Goal: Task Accomplishment & Management: Complete application form

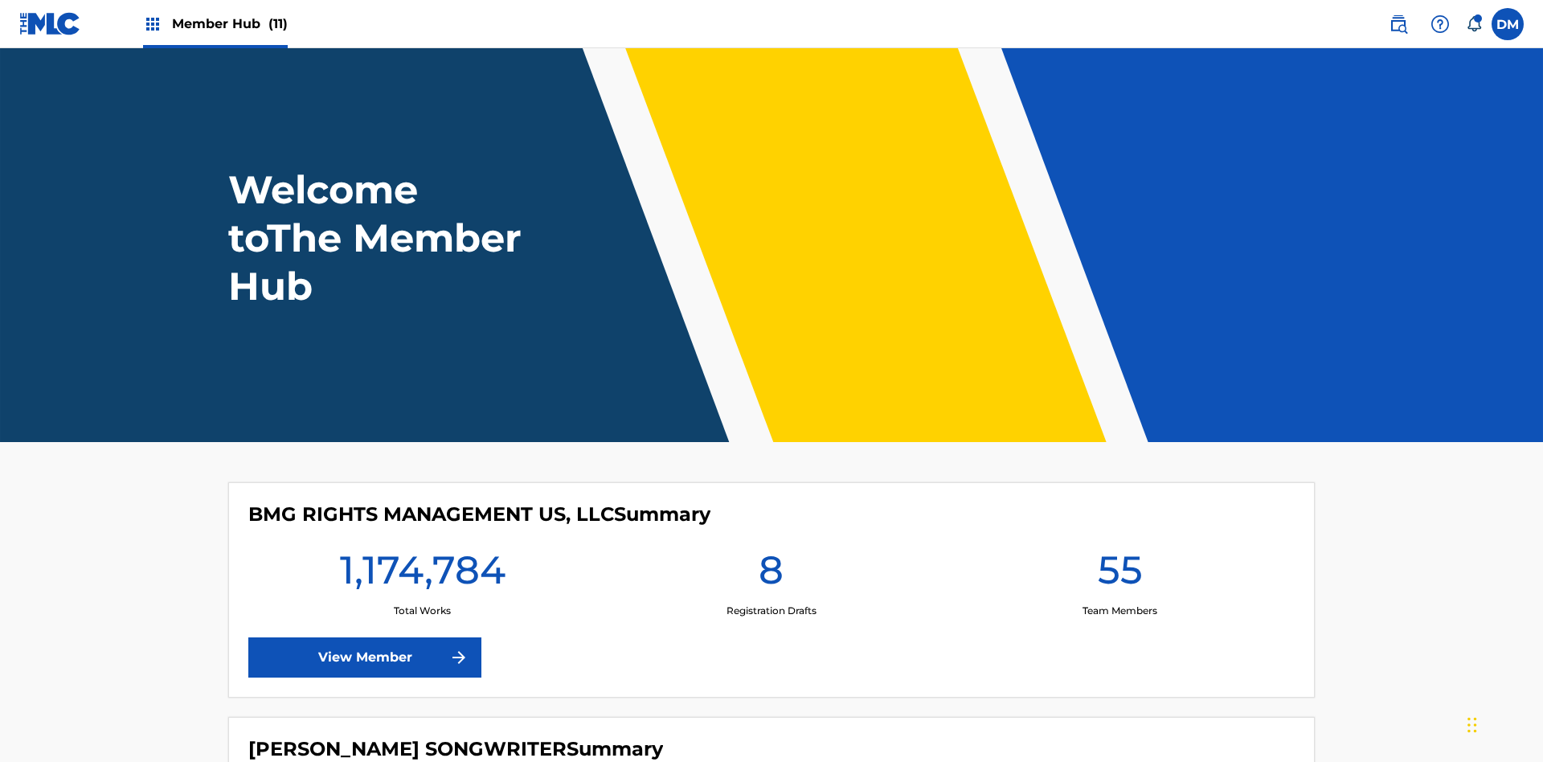
click at [229, 23] on span "Member Hub (11)" at bounding box center [230, 23] width 116 height 18
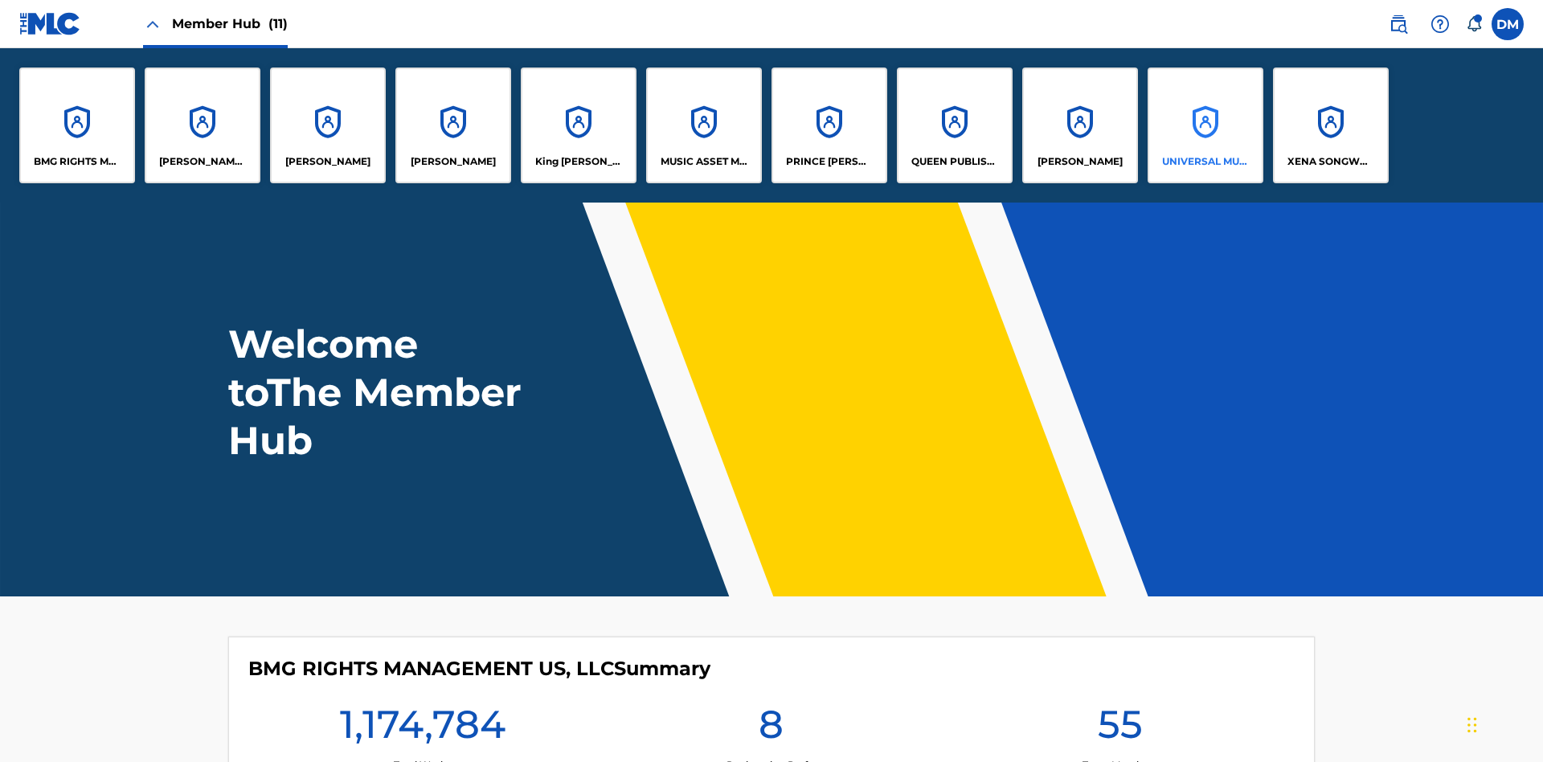
click at [1205, 162] on p "UNIVERSAL MUSIC PUB GROUP" at bounding box center [1206, 161] width 88 height 14
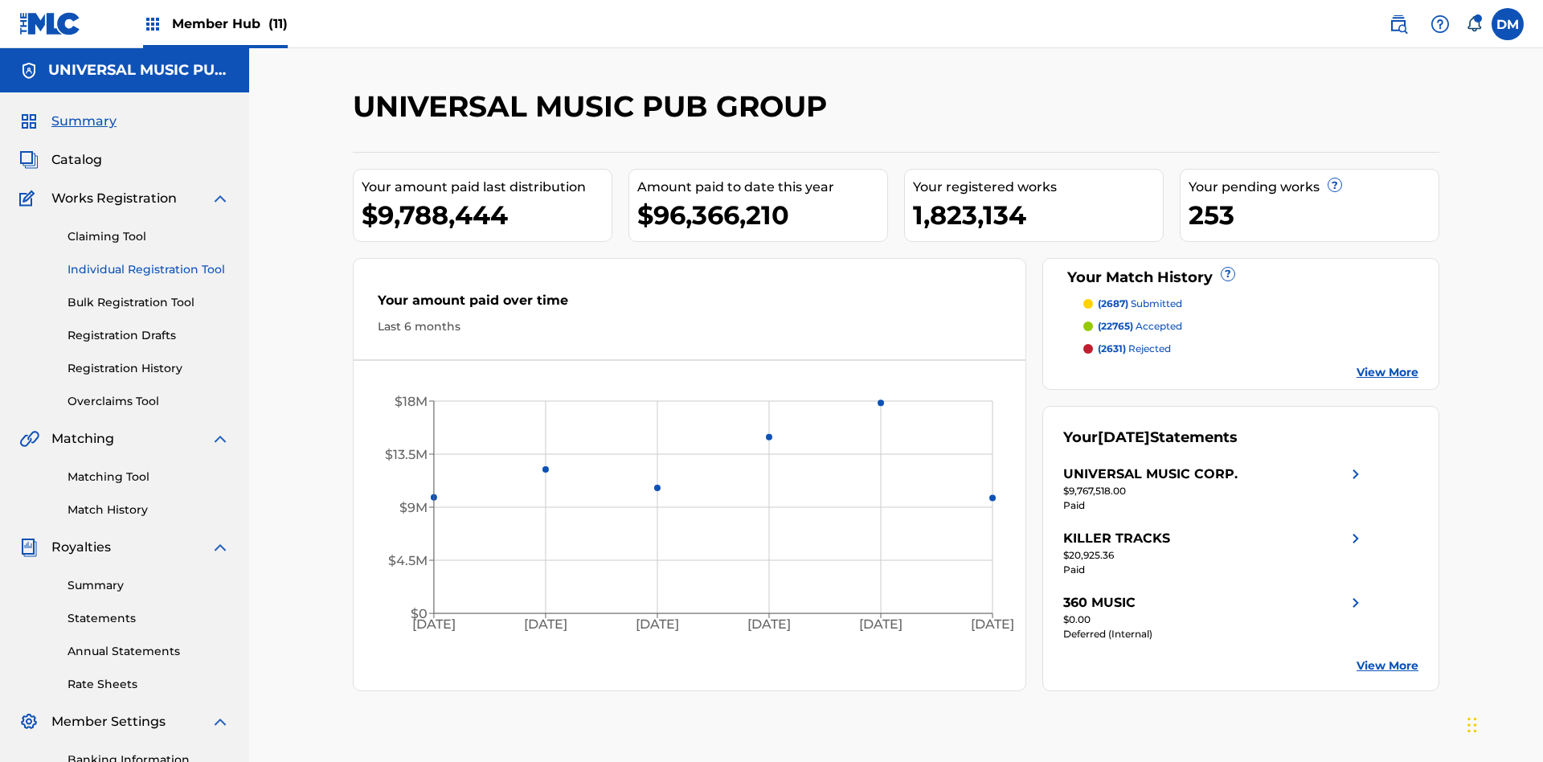
click at [149, 261] on link "Individual Registration Tool" at bounding box center [149, 269] width 162 height 17
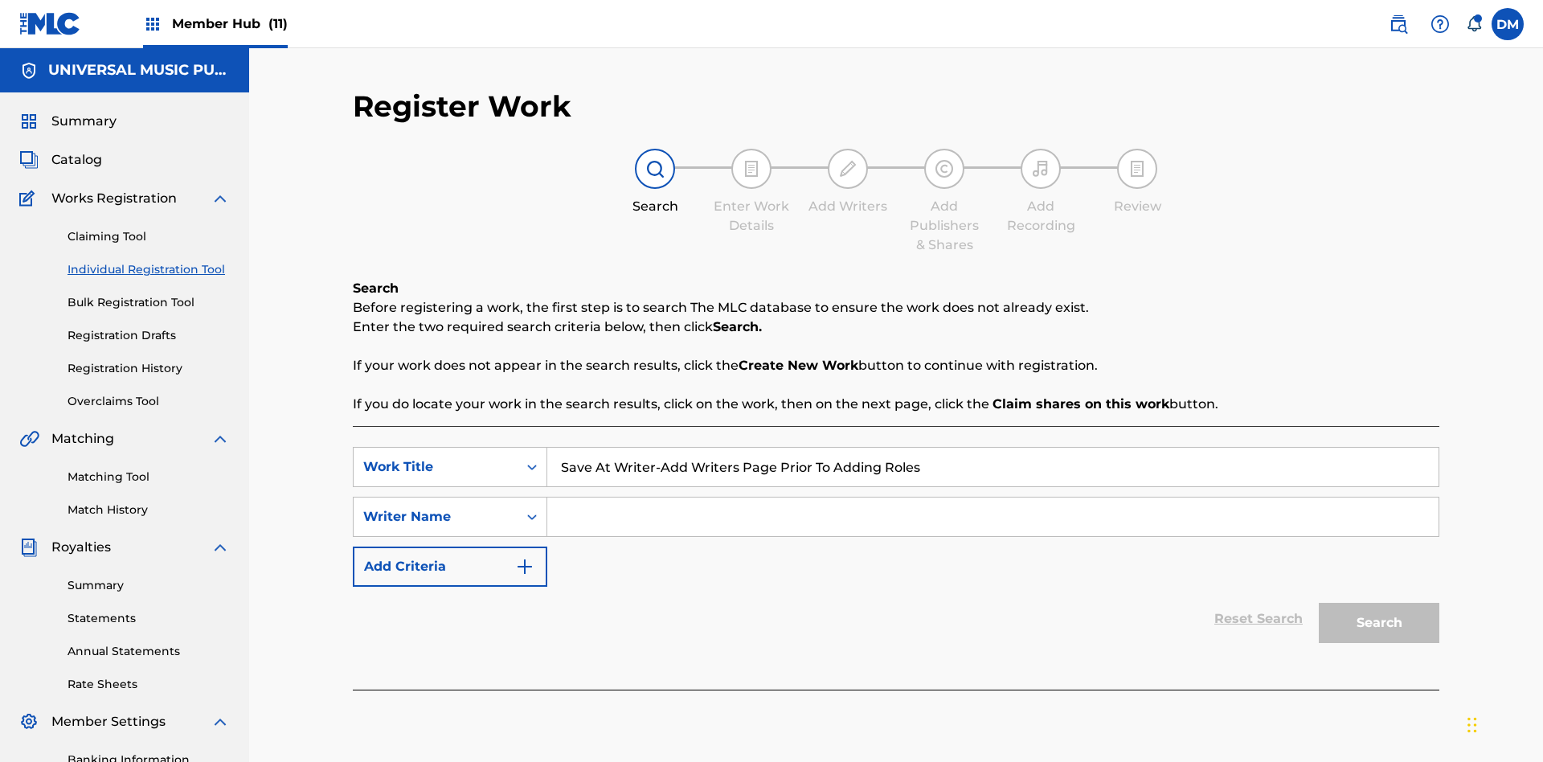
type input "Save At Writer-Add Writers Page Prior To Adding Roles"
click at [993, 498] on input "Search Form" at bounding box center [992, 517] width 891 height 39
type input "QWERTYUIOP"
click at [1379, 603] on button "Search" at bounding box center [1379, 623] width 121 height 40
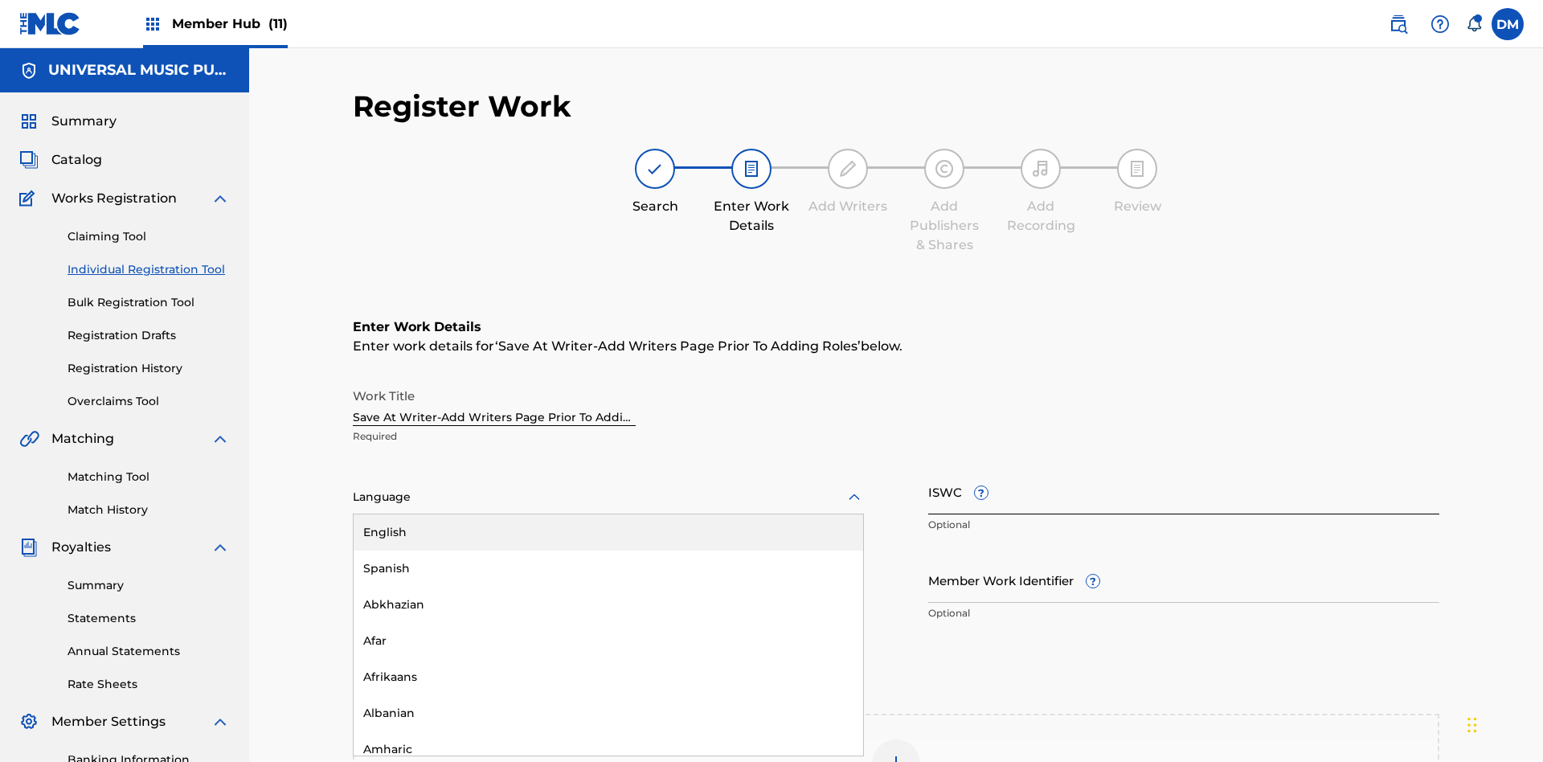
click at [608, 623] on div "Afar" at bounding box center [609, 641] width 510 height 36
click at [1184, 557] on input "Member Work Identifier ?" at bounding box center [1183, 580] width 511 height 46
type input "[PHONE_NUMBER]"
click at [1184, 469] on input "ISWC ?" at bounding box center [1183, 492] width 511 height 46
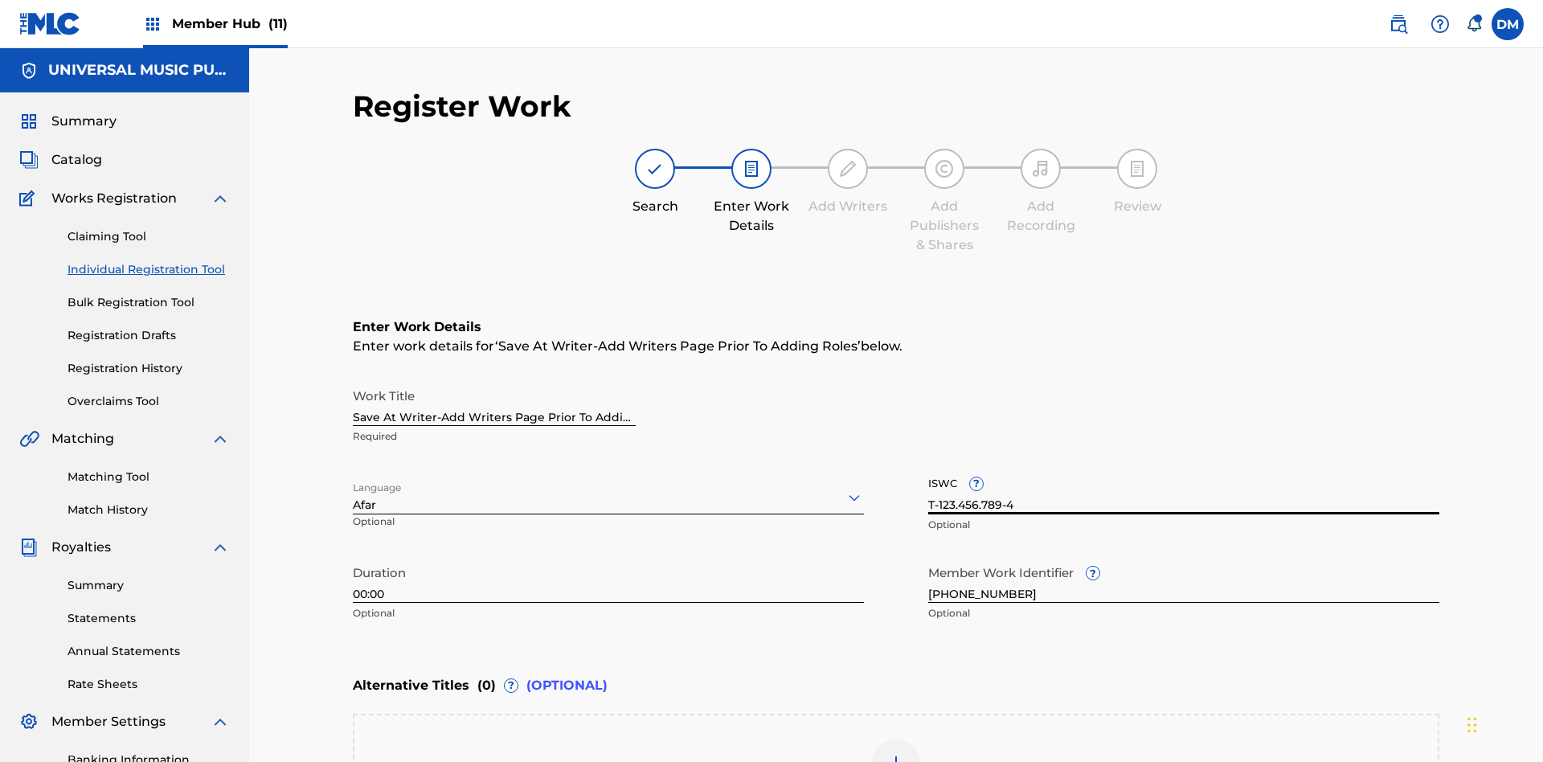
type input "T-123.456.789-4"
click at [896, 754] on img at bounding box center [896, 763] width 19 height 19
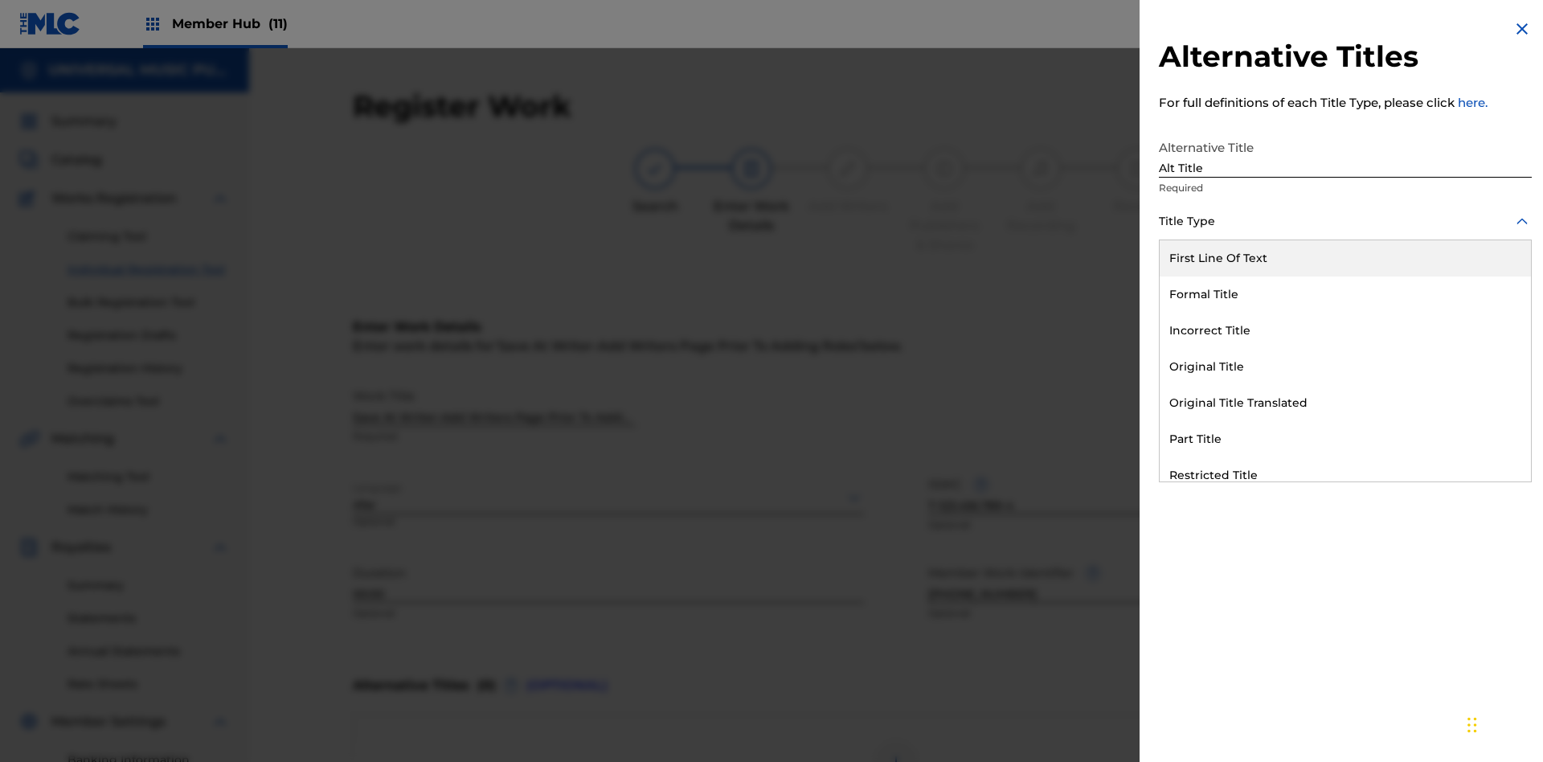
click at [1345, 367] on div "Original Title" at bounding box center [1345, 367] width 371 height 36
click at [1345, 293] on div at bounding box center [1345, 294] width 373 height 20
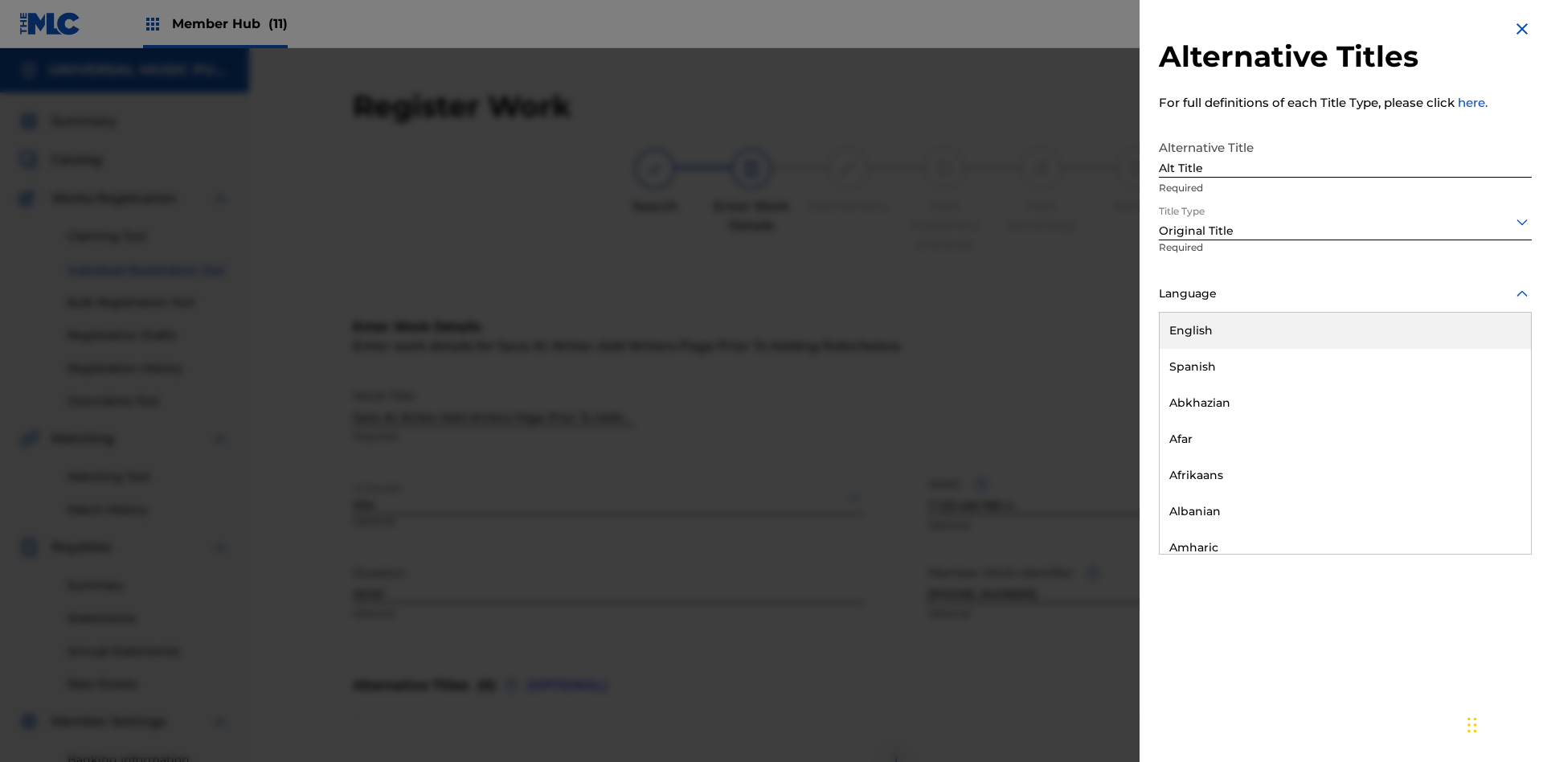
click at [1484, 387] on button "Add Title" at bounding box center [1483, 388] width 96 height 40
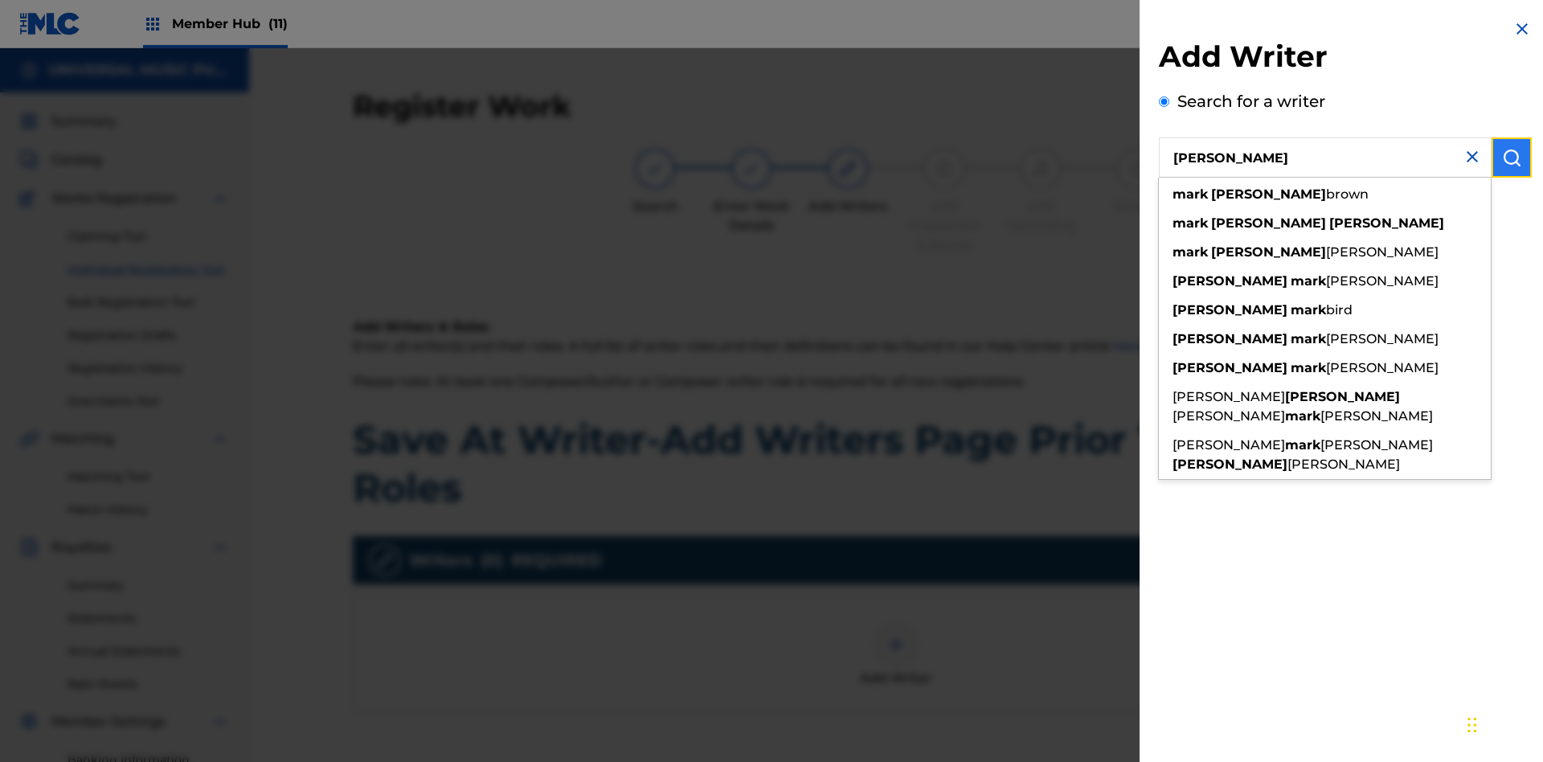
click at [1512, 158] on img "submit" at bounding box center [1511, 157] width 19 height 19
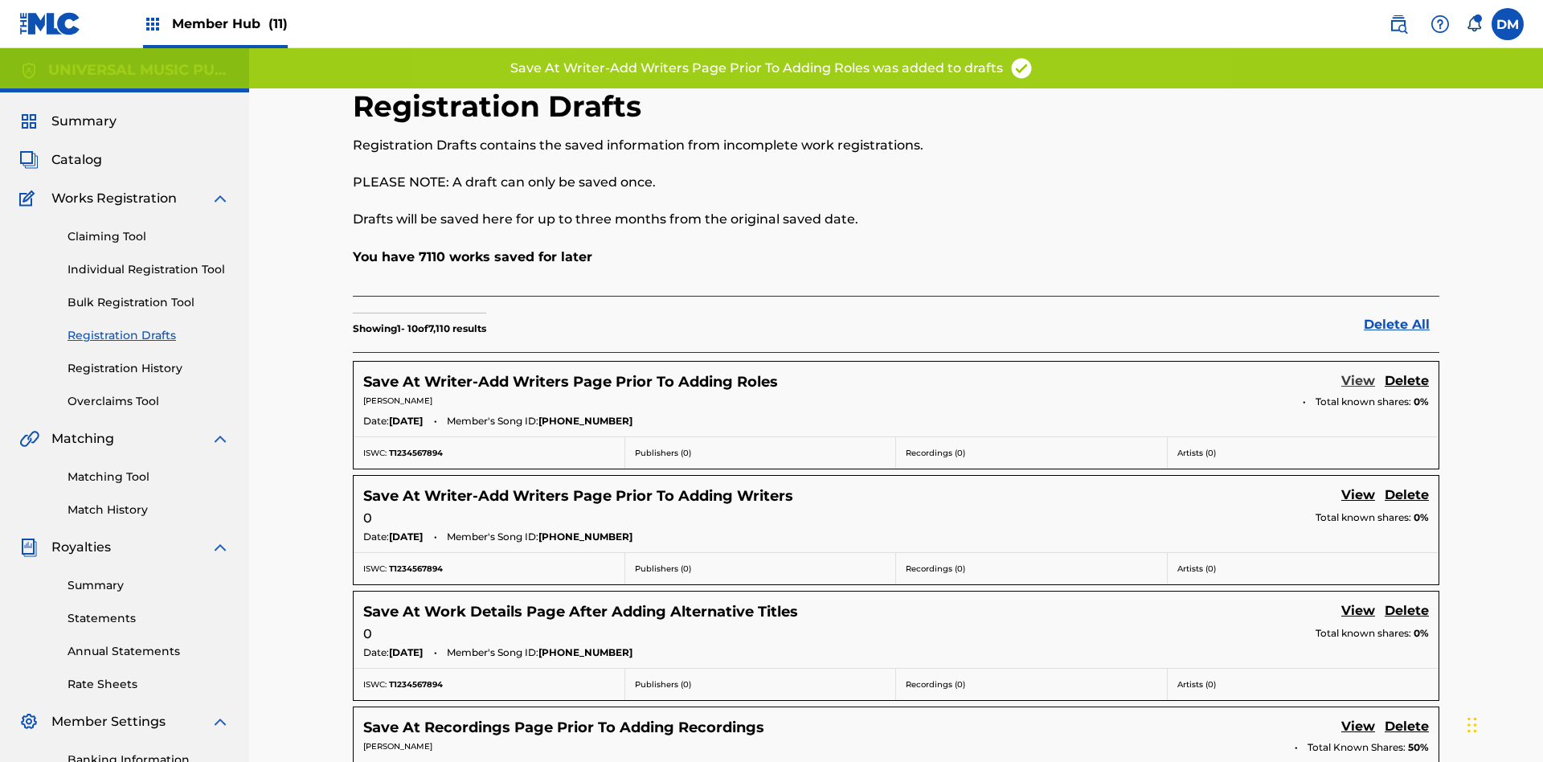
click at [1358, 371] on link "View" at bounding box center [1358, 382] width 34 height 22
